Goal: Task Accomplishment & Management: Use online tool/utility

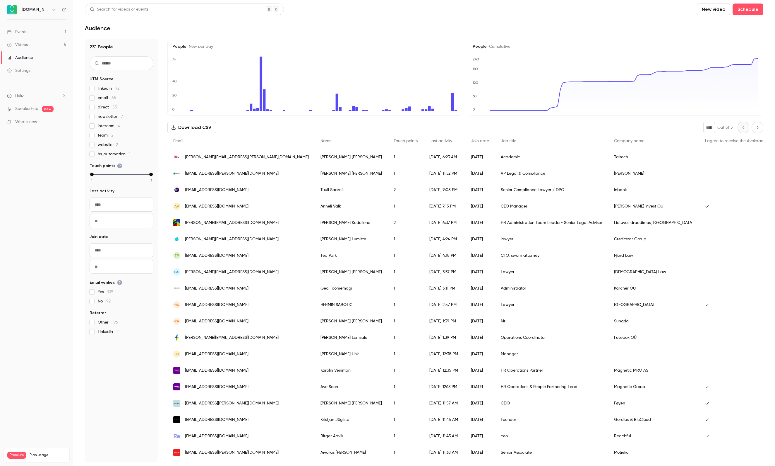
click at [21, 32] on div "Events" at bounding box center [17, 32] width 20 height 6
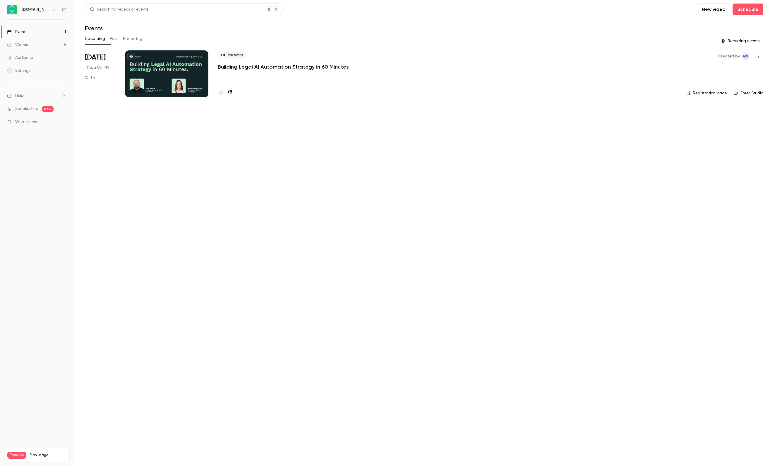
click at [231, 93] on h4 "78" at bounding box center [229, 92] width 5 height 8
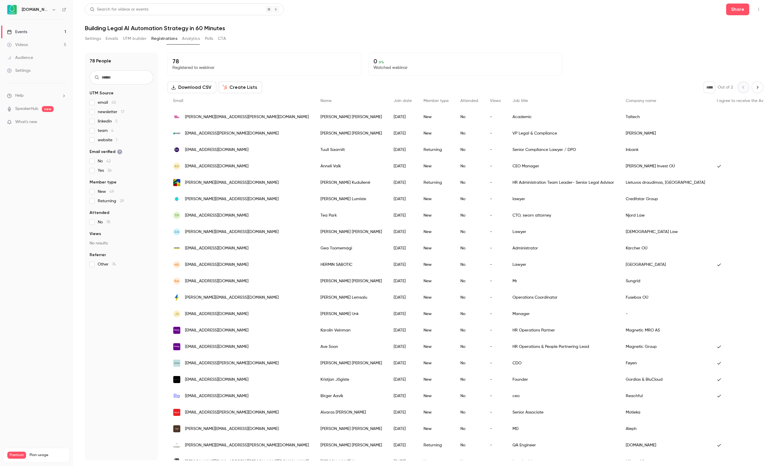
click at [103, 121] on span "linkedin 5" at bounding box center [108, 121] width 20 height 6
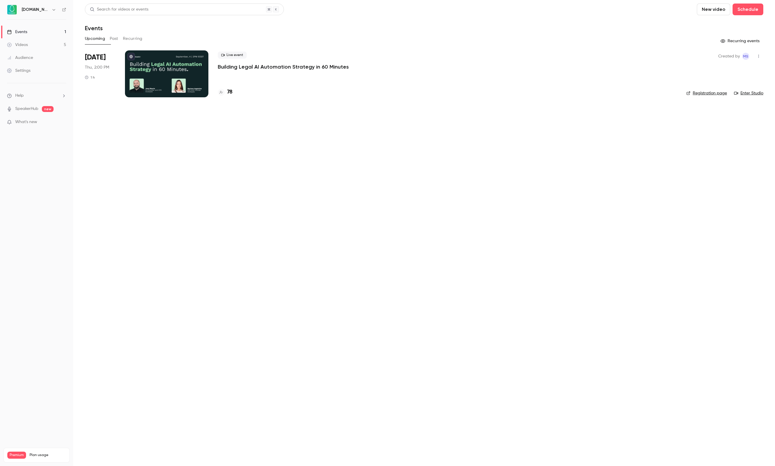
click at [243, 66] on p "Building Legal AI Automation Strategy in 60 Minutes" at bounding box center [283, 66] width 131 height 7
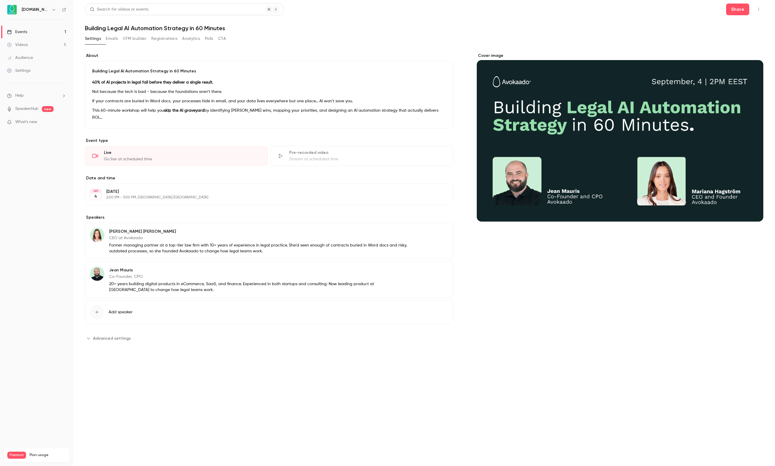
click at [172, 37] on button "Registrations" at bounding box center [164, 38] width 26 height 9
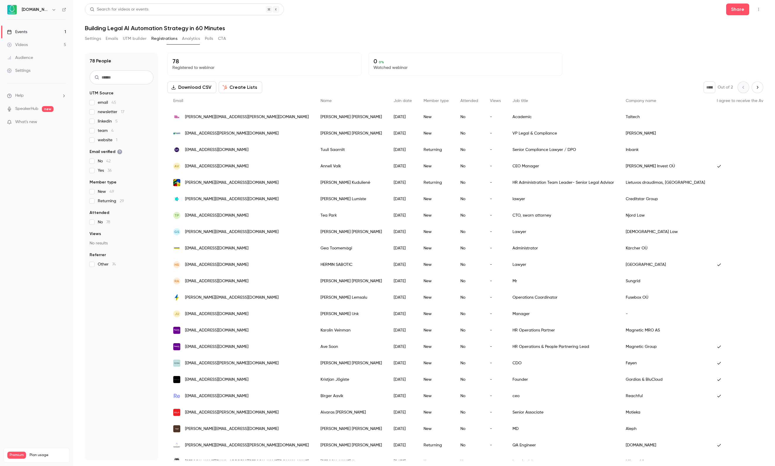
click at [145, 35] on button "UTM builder" at bounding box center [135, 38] width 24 height 9
click at [35, 33] on link "Events 1" at bounding box center [36, 31] width 73 height 13
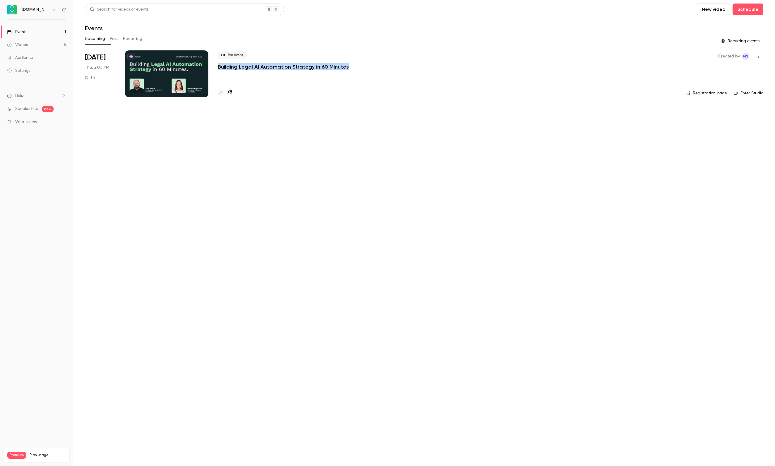
drag, startPoint x: 217, startPoint y: 66, endPoint x: 348, endPoint y: 69, distance: 131.2
click at [348, 69] on li "Sep 4 Thu, 2:00 PM 1 h Live event Building Legal AI Automation Strategy in 60 M…" at bounding box center [424, 77] width 679 height 54
copy p "Building Legal AI Automation Strategy in 60 Minutes"
click at [90, 1] on main "Search for videos or events New video Schedule Events Upcoming Past Recurring R…" at bounding box center [424, 233] width 702 height 466
click at [254, 66] on p "Building Legal AI Automation Strategy in 60 Minutes" at bounding box center [283, 66] width 131 height 7
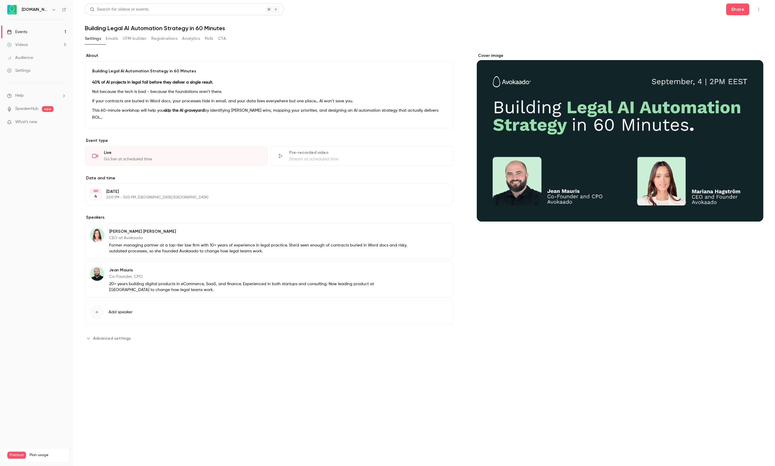
click at [176, 36] on button "Registrations" at bounding box center [164, 38] width 26 height 9
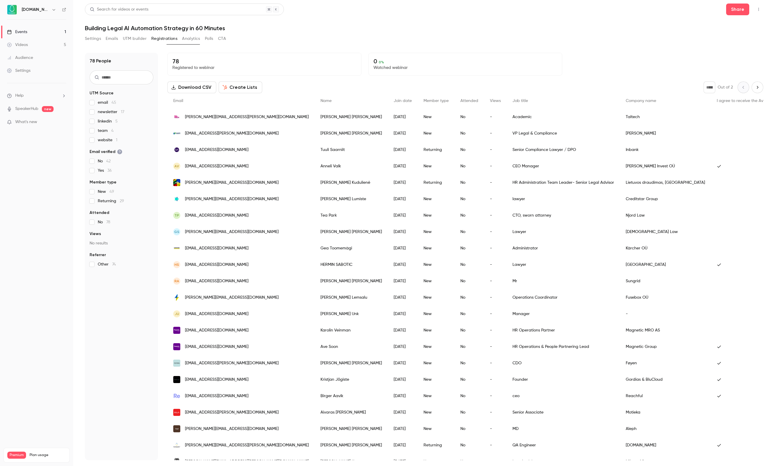
click at [108, 117] on div "email 45 newsletter 17 linkedin 5 team 4 website 1" at bounding box center [122, 121] width 64 height 43
click at [97, 120] on label "linkedin 5" at bounding box center [122, 121] width 64 height 6
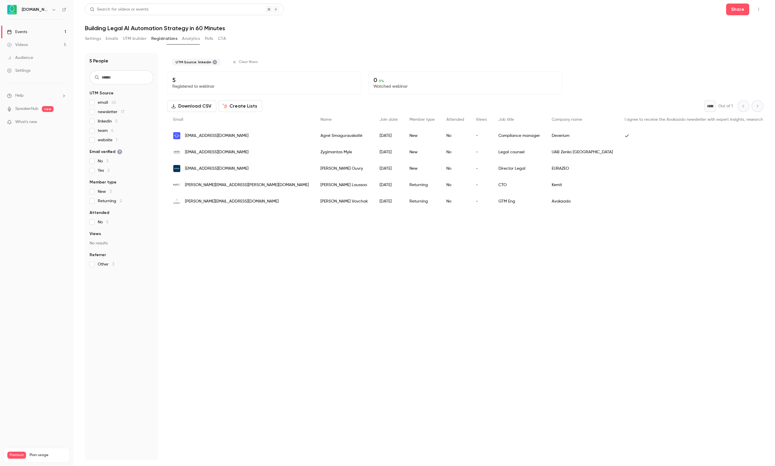
click at [98, 119] on span "linkedin 5" at bounding box center [108, 121] width 20 height 6
click at [99, 113] on span "newsletter 17" at bounding box center [111, 112] width 27 height 6
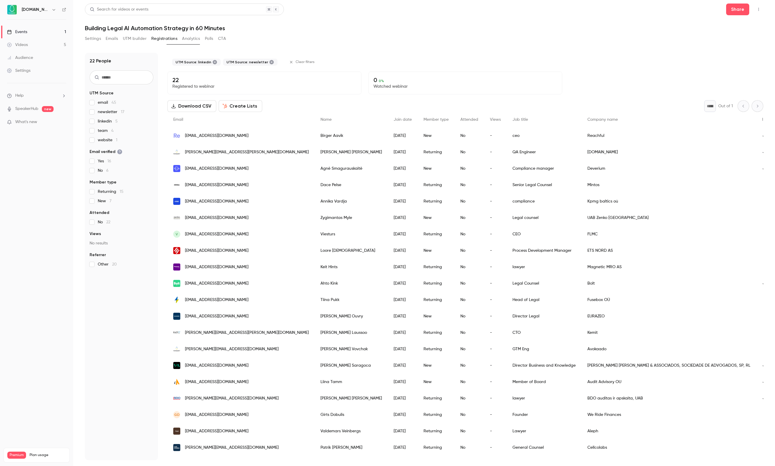
click at [93, 107] on div "email 45 newsletter 17 linkedin 5 team 4 website 1" at bounding box center [122, 121] width 64 height 43
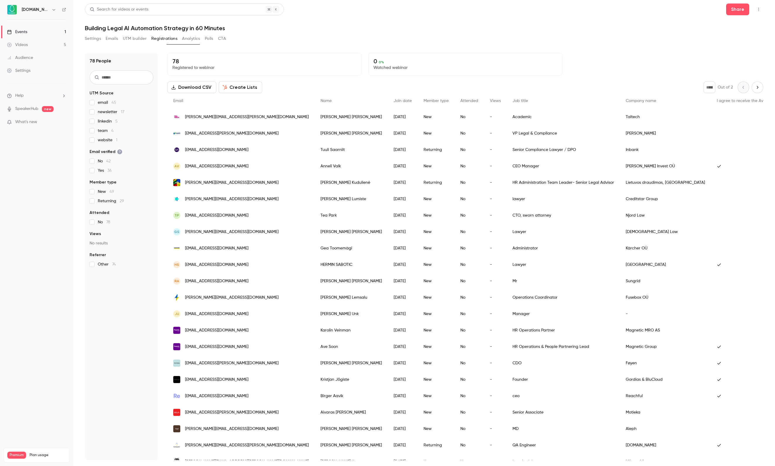
click at [33, 22] on ul "Events 1 Videos 5 Audience Settings" at bounding box center [36, 51] width 73 height 63
click at [36, 31] on link "Events 1" at bounding box center [36, 31] width 73 height 13
